Goal: Information Seeking & Learning: Learn about a topic

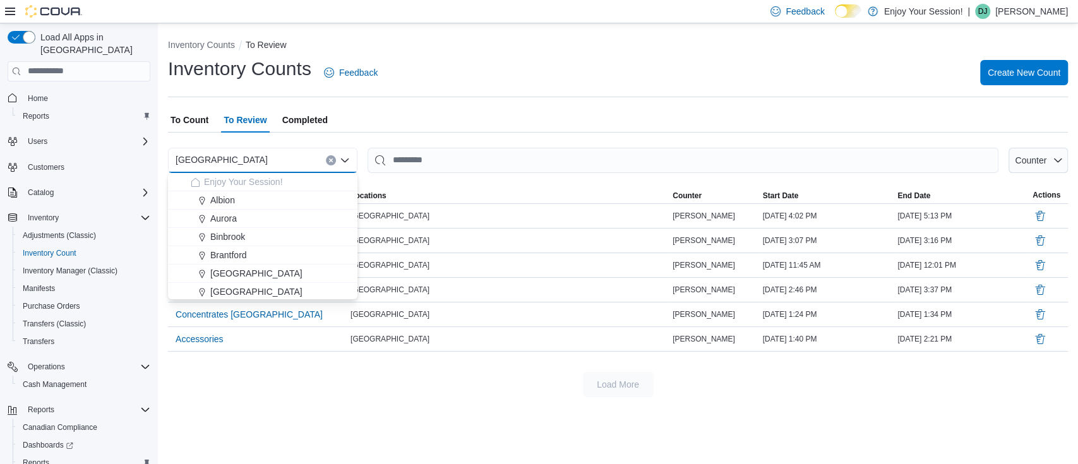
scroll to position [51, 0]
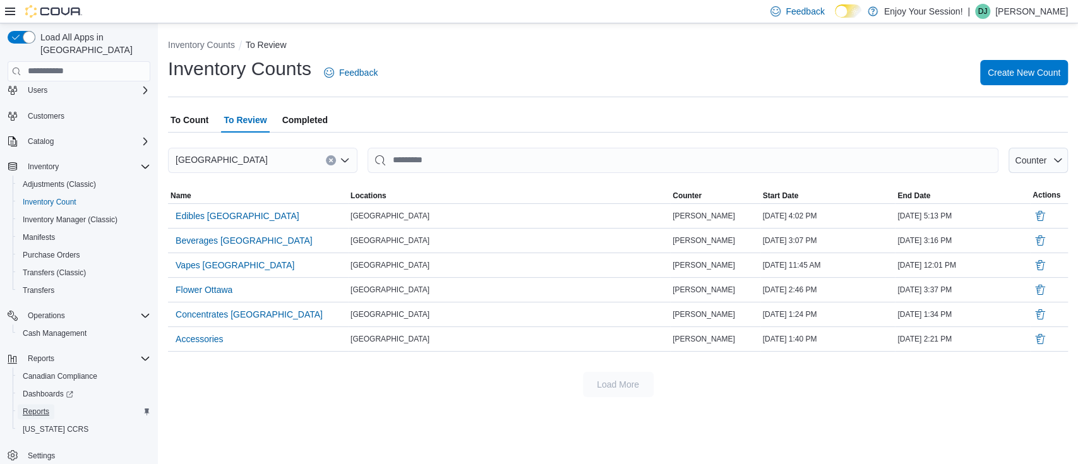
click at [40, 407] on span "Reports" at bounding box center [36, 412] width 27 height 10
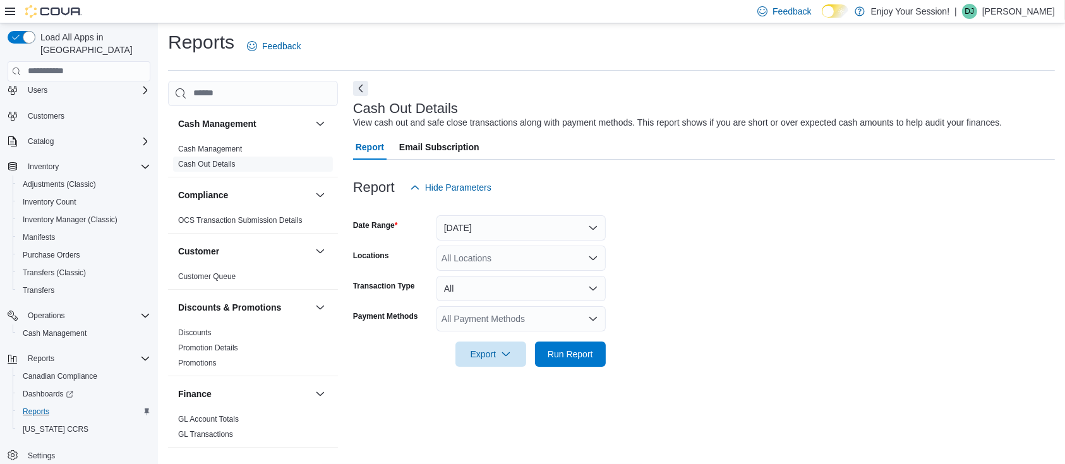
scroll to position [808, 0]
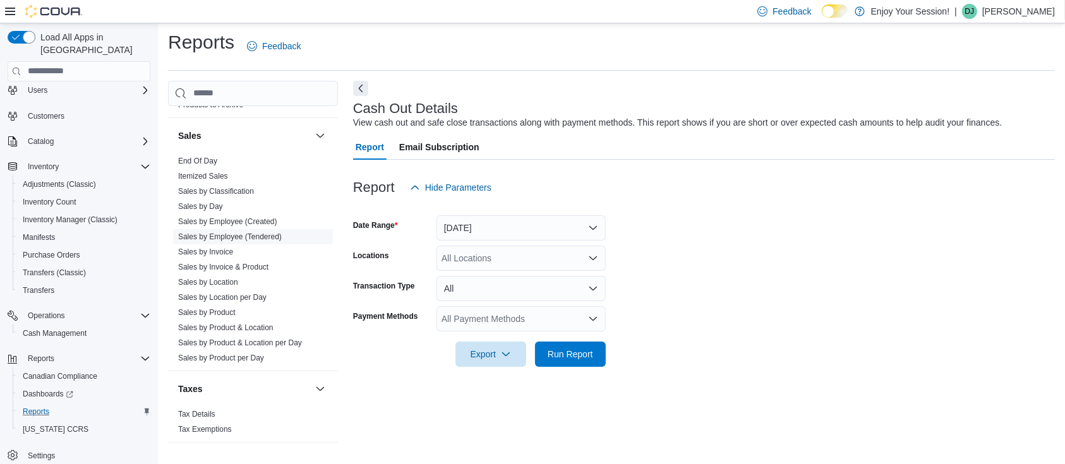
click at [205, 234] on link "Sales by Employee (Tendered)" at bounding box center [230, 236] width 104 height 9
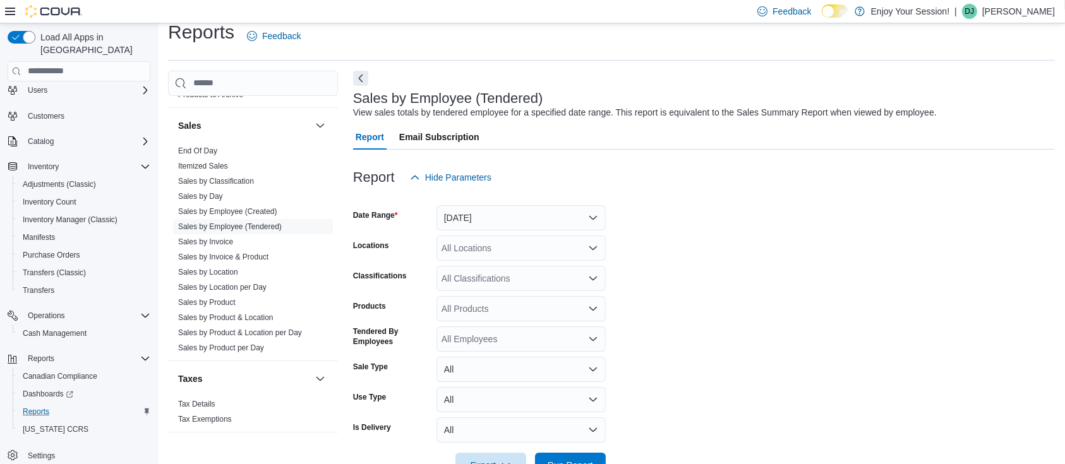
scroll to position [29, 0]
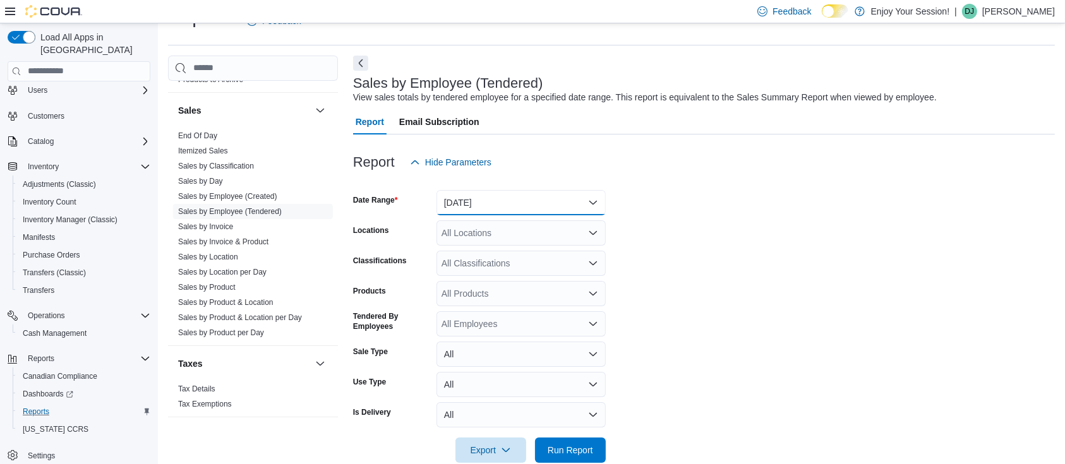
click at [486, 199] on button "[DATE]" at bounding box center [520, 202] width 169 height 25
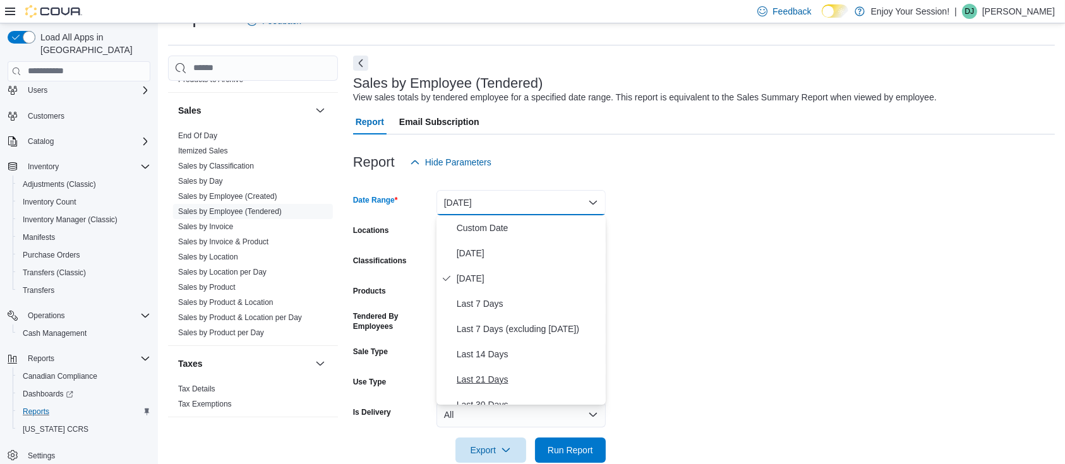
scroll to position [189, 0]
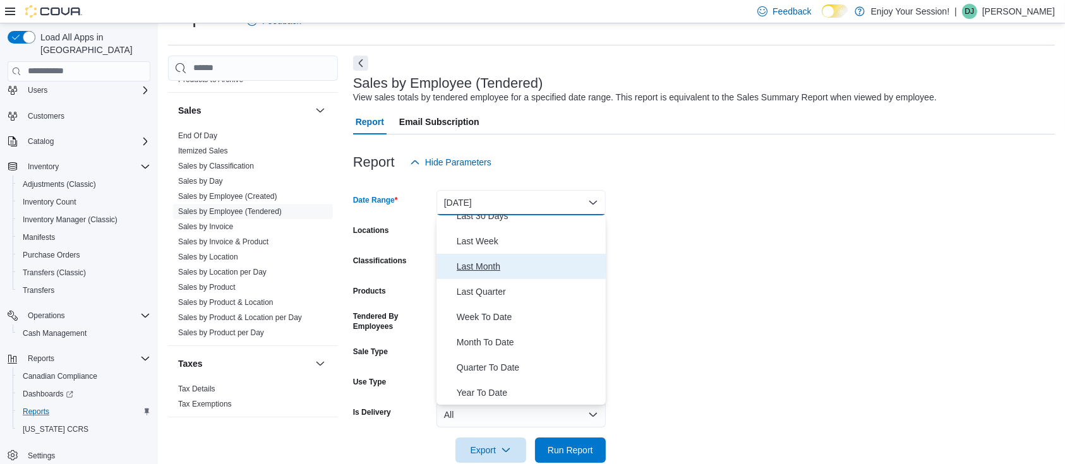
click at [482, 260] on span "Last Month" at bounding box center [529, 266] width 144 height 15
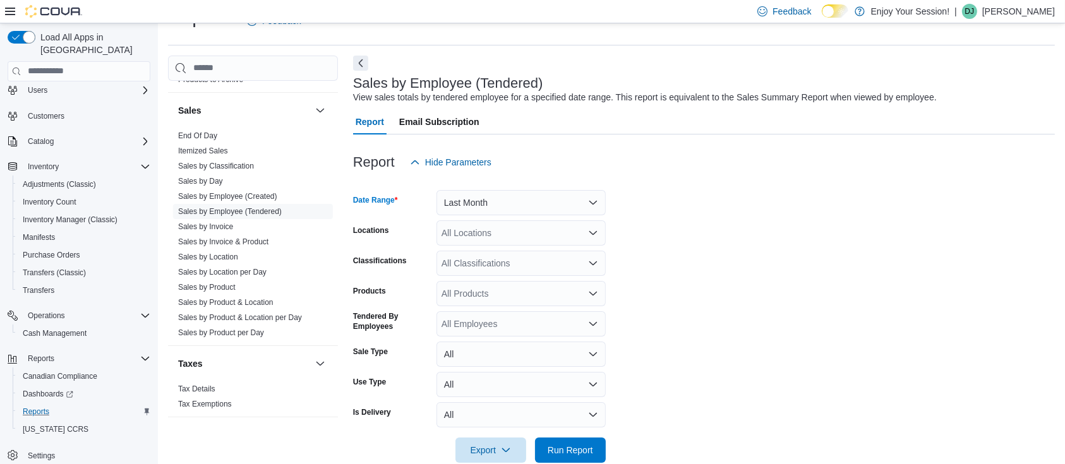
click at [487, 239] on div "All Locations" at bounding box center [520, 232] width 169 height 25
type input "***"
click at [487, 246] on button "[GEOGRAPHIC_DATA]" at bounding box center [520, 255] width 169 height 18
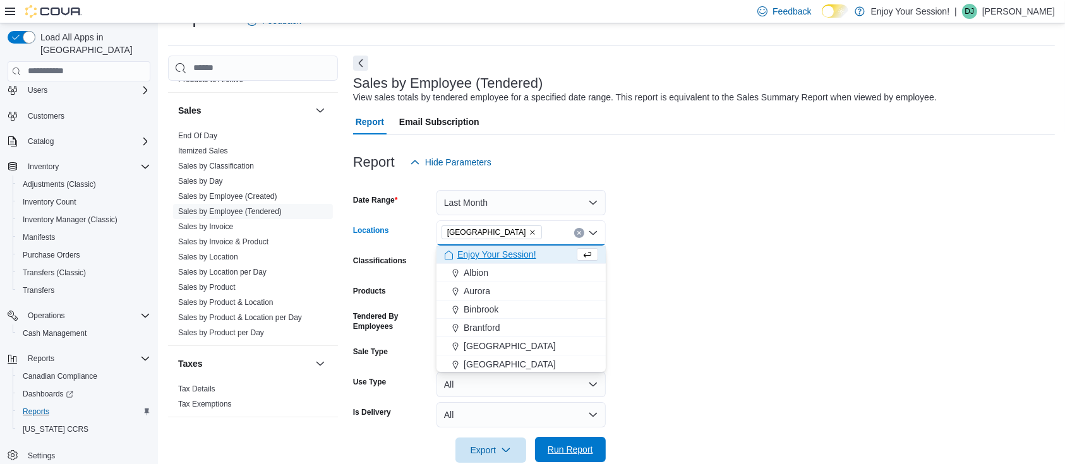
click at [581, 436] on form "Date Range Last Month Locations [GEOGRAPHIC_DATA] Combo box. Selected. [GEOGRAP…" at bounding box center [704, 319] width 702 height 288
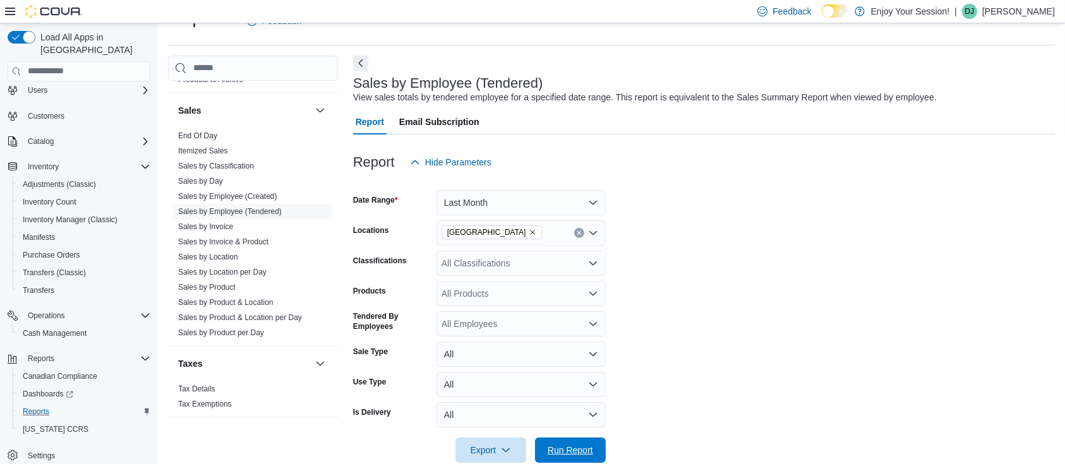
scroll to position [52, 0]
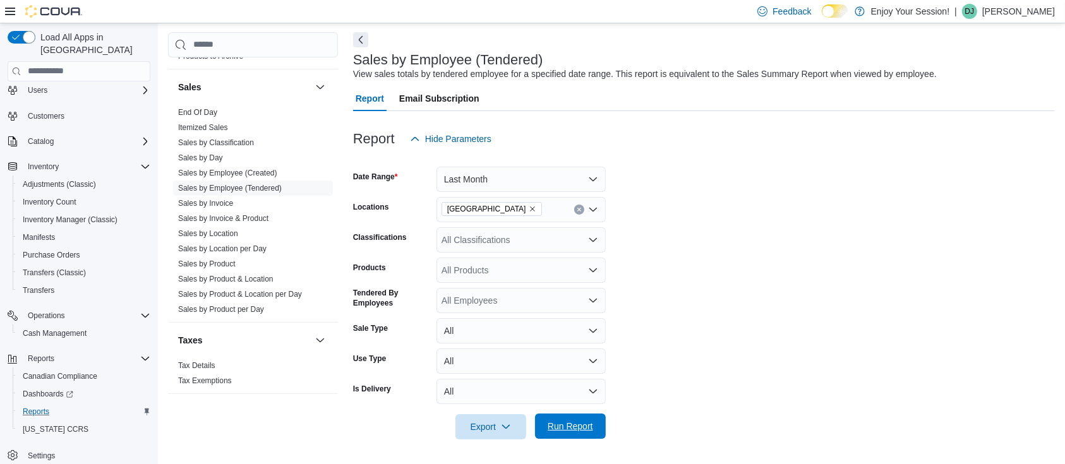
click at [565, 426] on span "Run Report" at bounding box center [570, 426] width 45 height 13
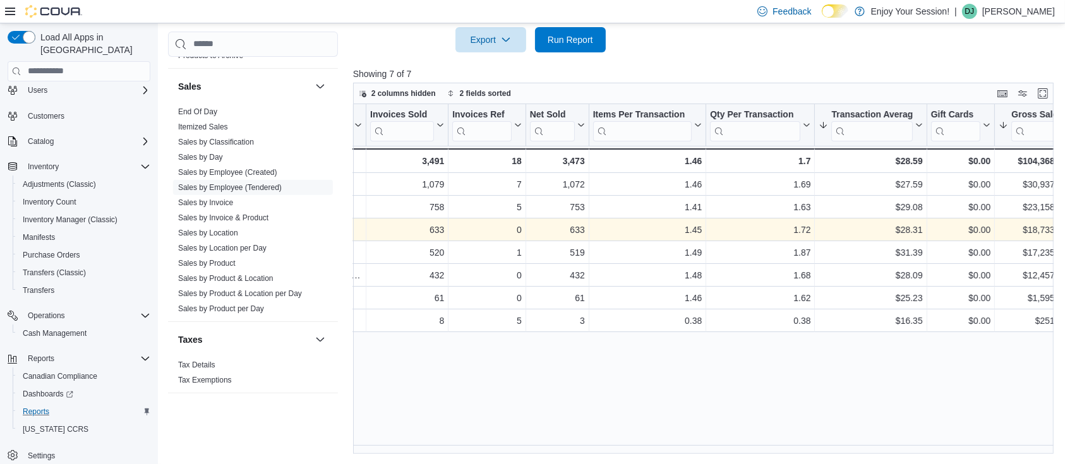
scroll to position [0, 154]
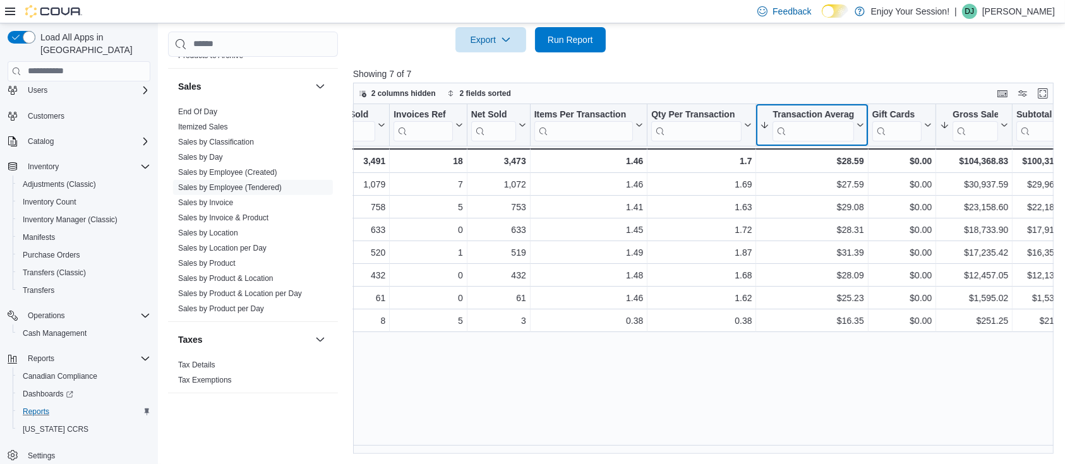
click at [860, 123] on icon at bounding box center [858, 125] width 10 height 8
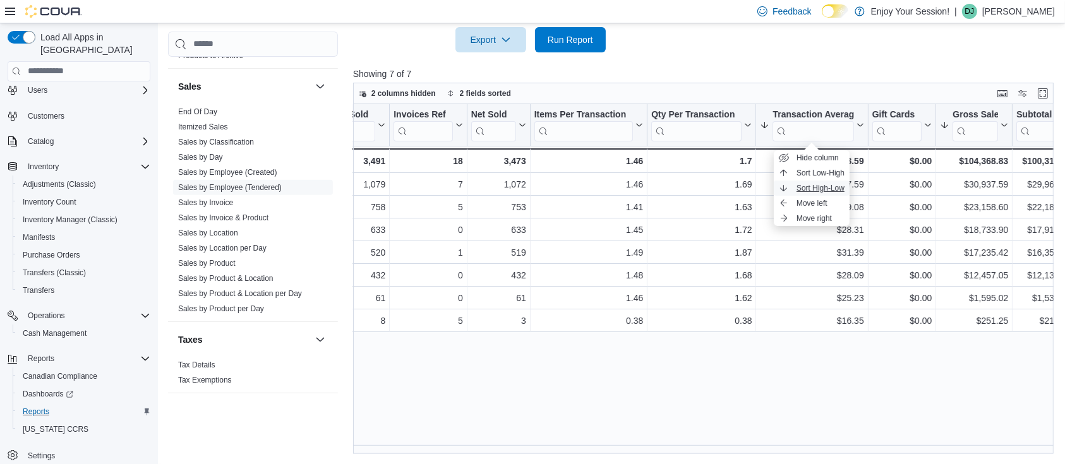
click at [808, 188] on span "Sort High-Low" at bounding box center [821, 188] width 48 height 10
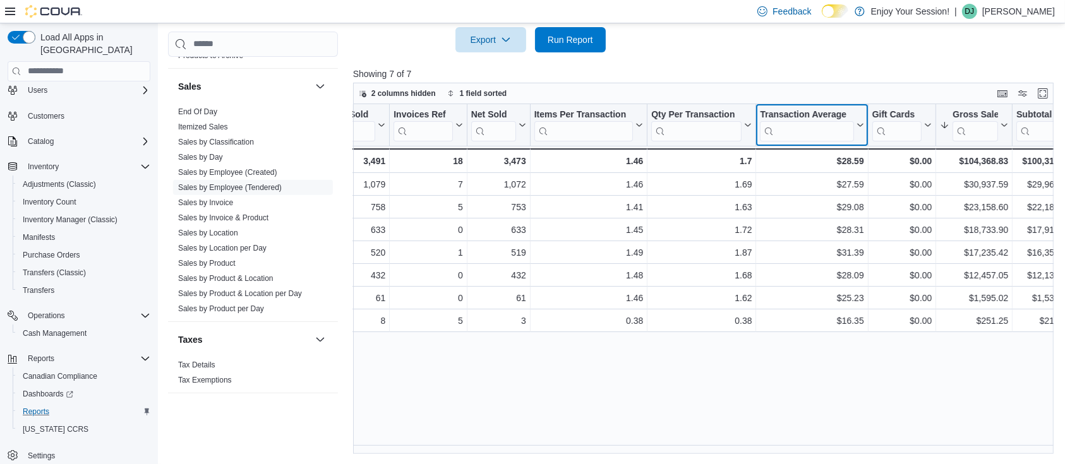
click at [859, 124] on icon at bounding box center [860, 124] width 6 height 3
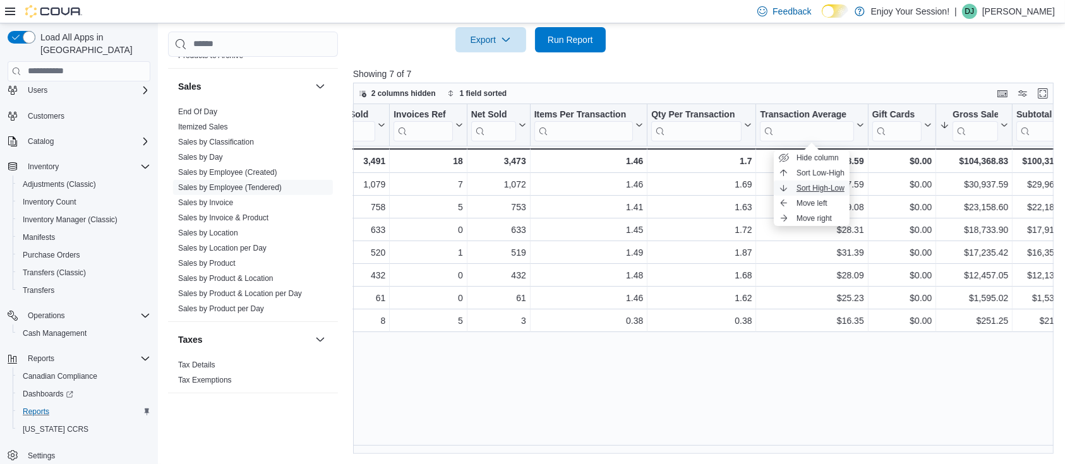
click at [803, 182] on button "Sort High-Low" at bounding box center [812, 188] width 76 height 15
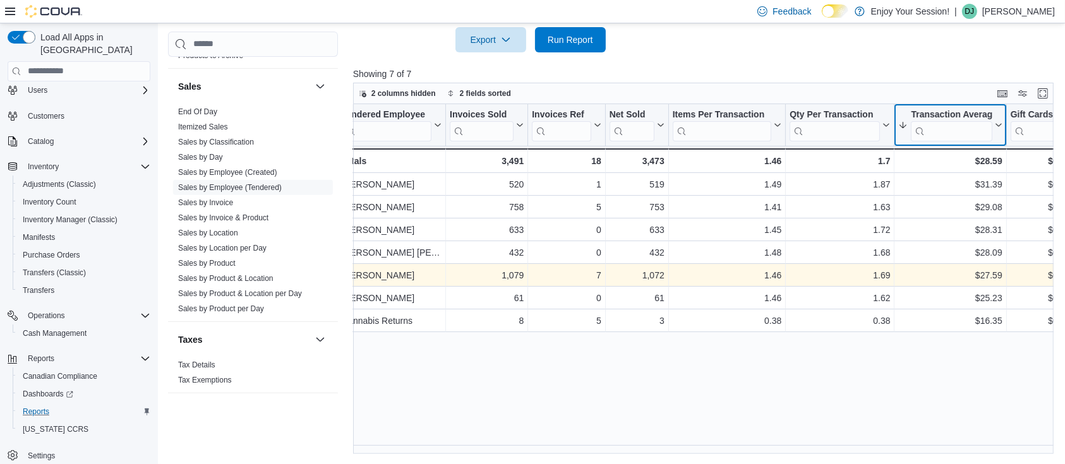
scroll to position [0, 0]
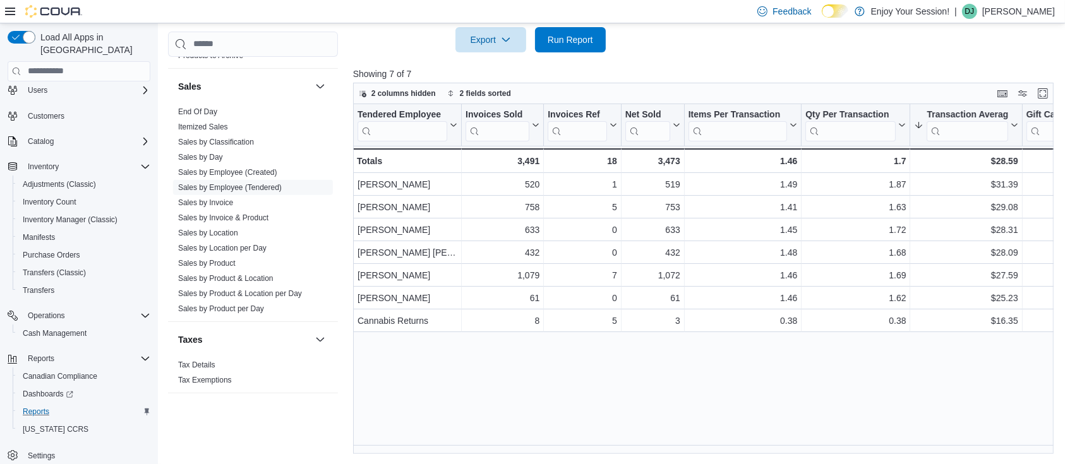
click at [8, 5] on div at bounding box center [43, 11] width 77 height 13
click at [14, 16] on div at bounding box center [43, 11] width 77 height 13
click at [12, 13] on icon at bounding box center [10, 11] width 10 height 10
